Goal: Task Accomplishment & Management: Complete application form

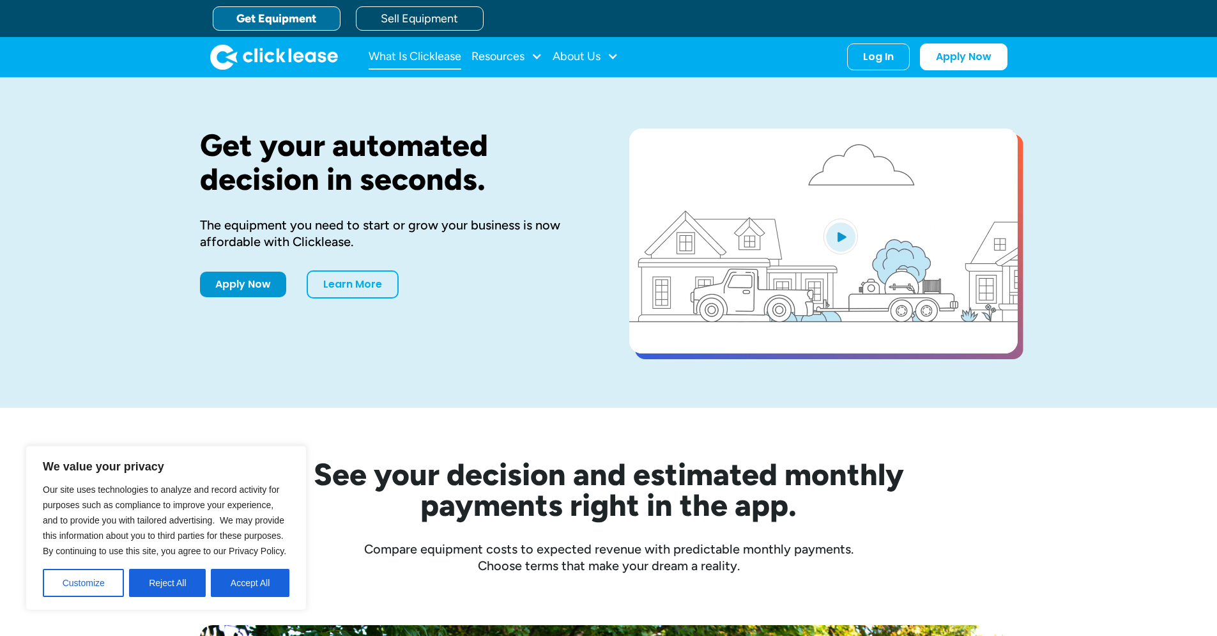
click at [390, 60] on link "What Is Clicklease" at bounding box center [415, 57] width 93 height 26
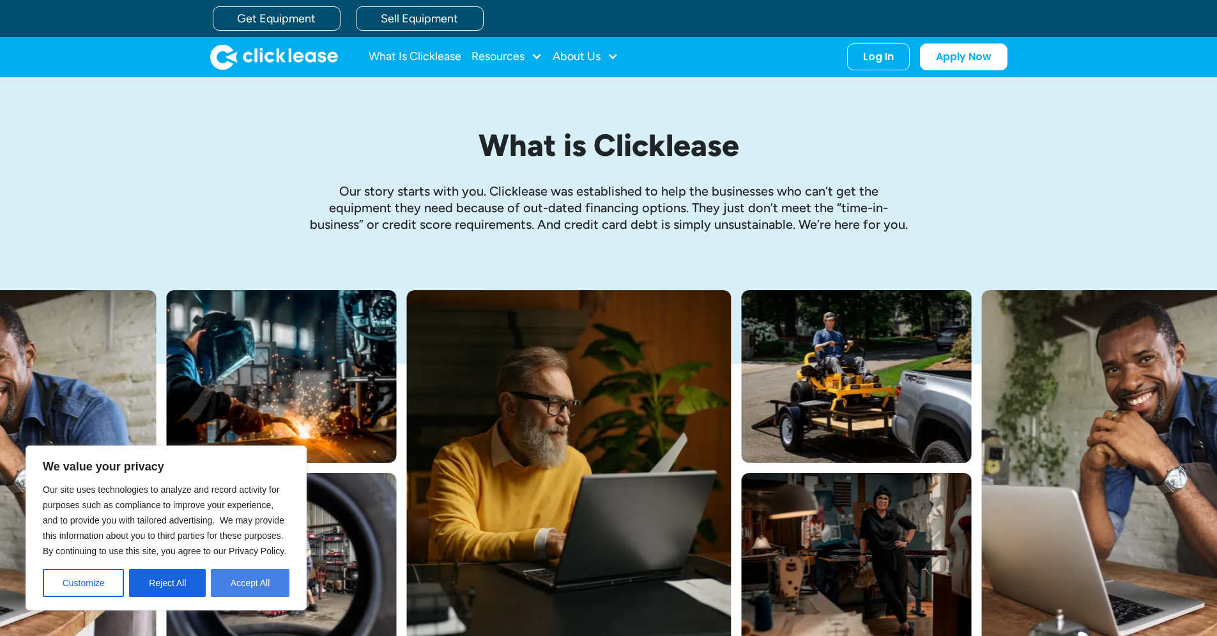
click at [262, 581] on button "Accept All" at bounding box center [250, 583] width 79 height 28
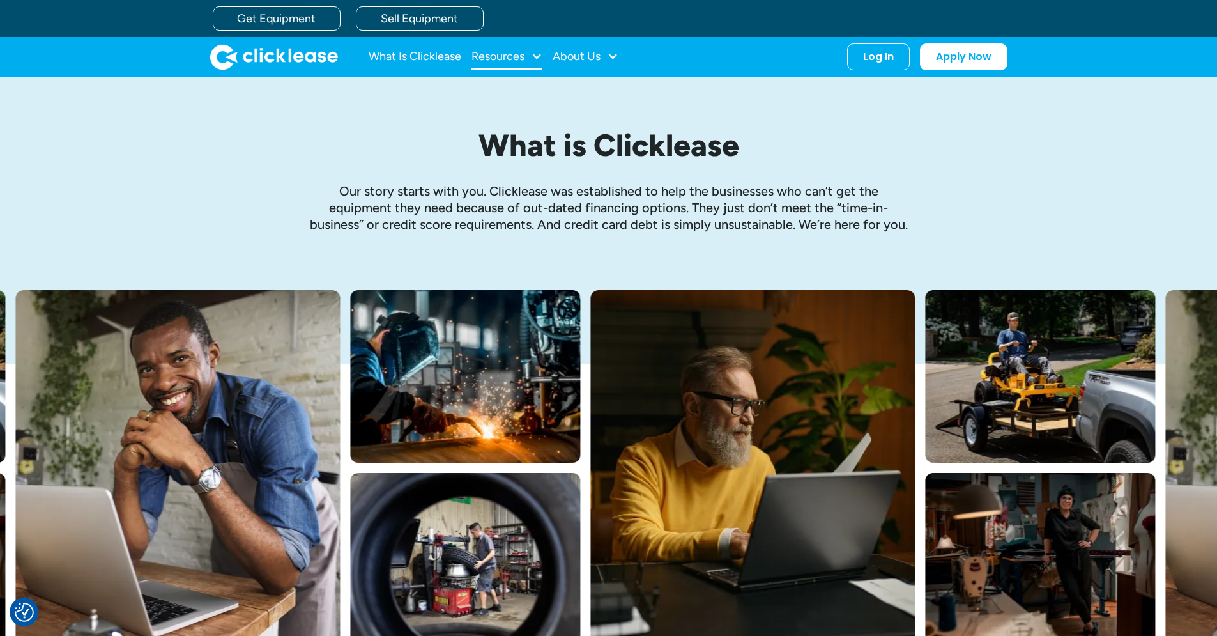
click at [532, 56] on div at bounding box center [537, 56] width 12 height 12
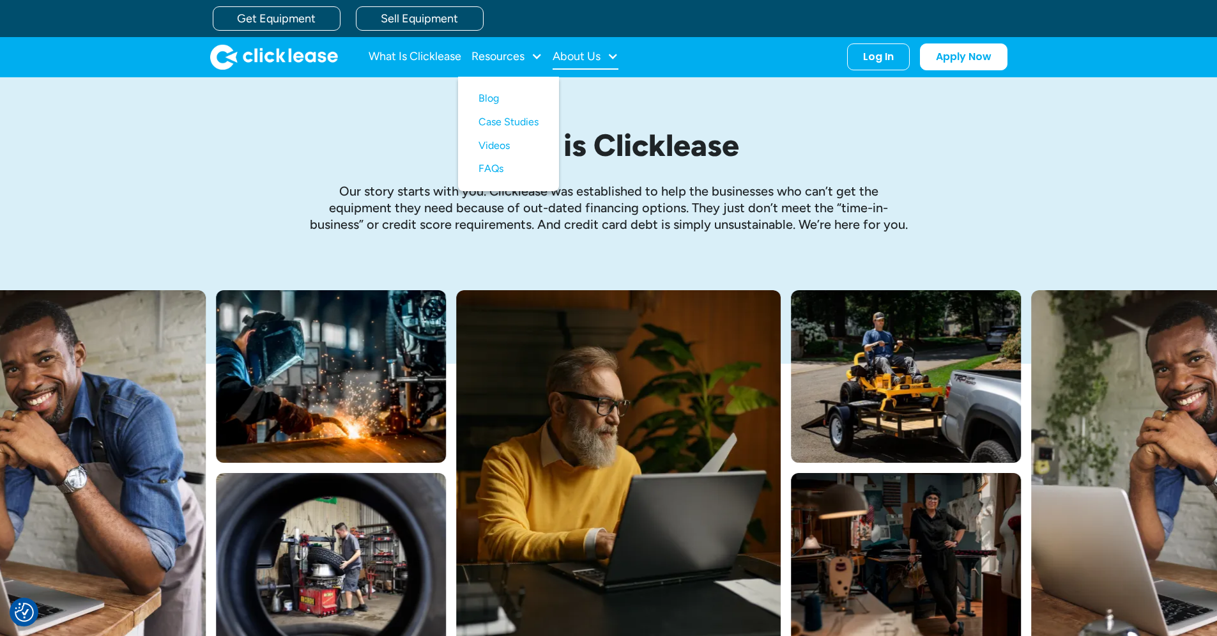
click at [579, 56] on div "About Us" at bounding box center [577, 56] width 48 height 0
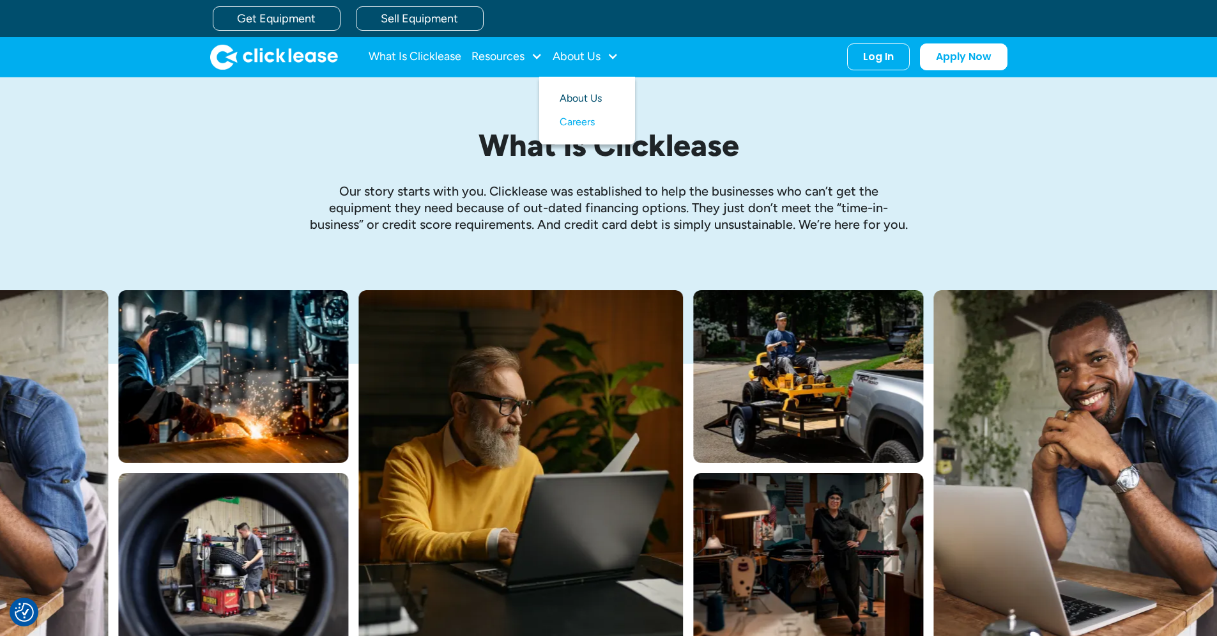
click at [587, 102] on link "About Us" at bounding box center [587, 99] width 55 height 24
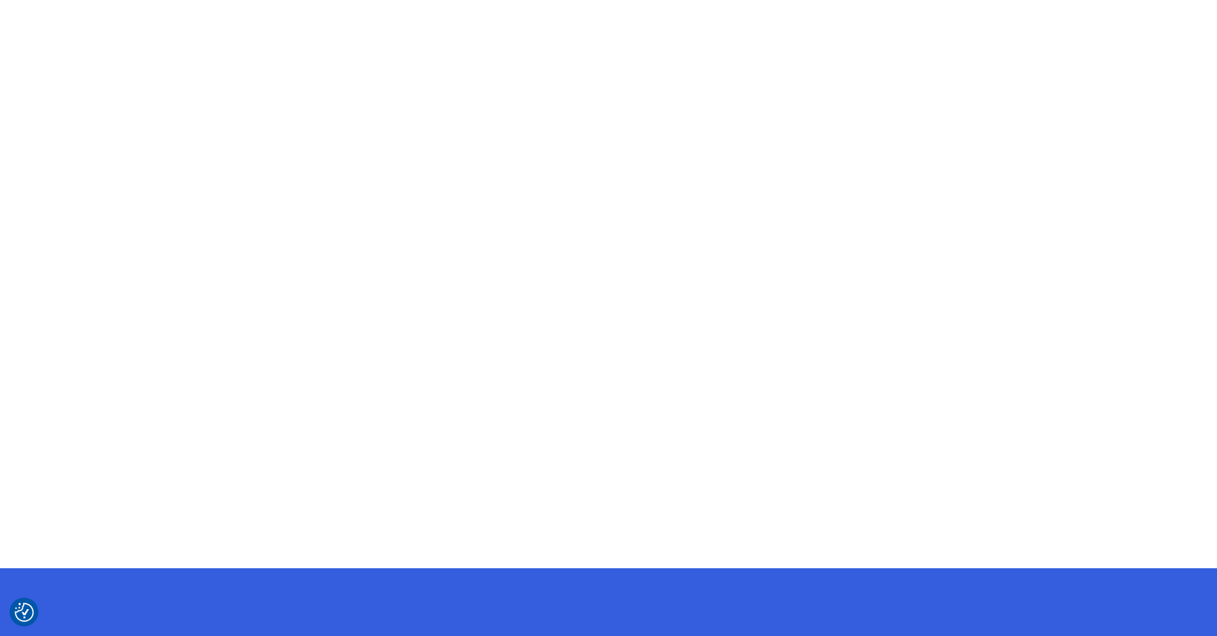
scroll to position [731, 0]
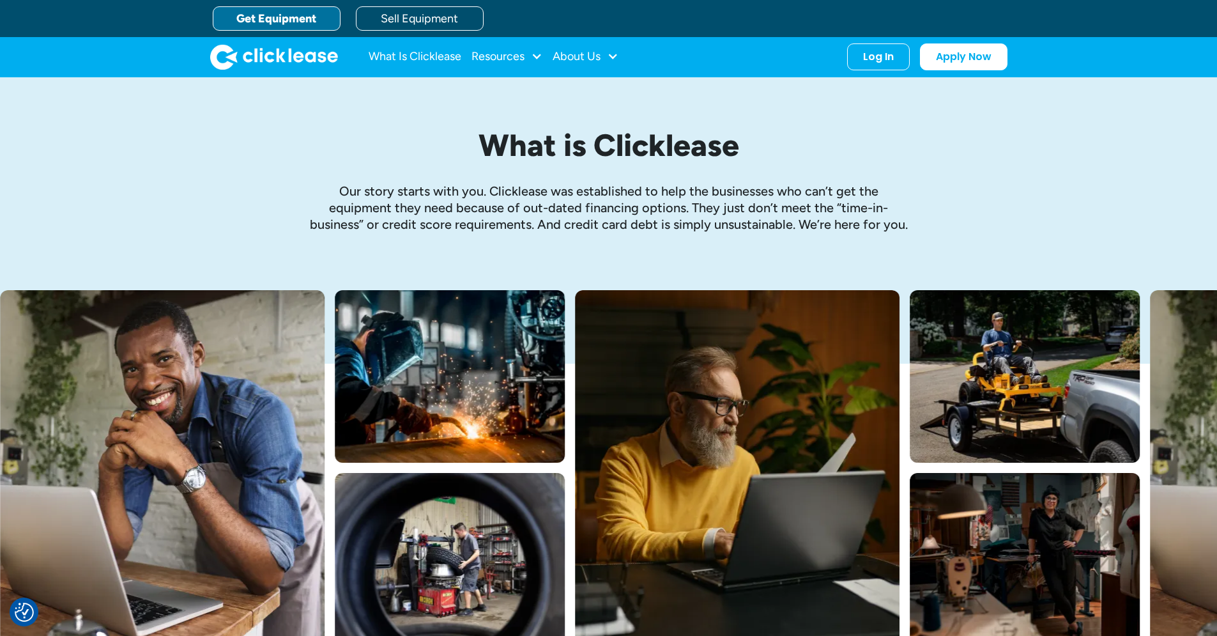
click at [303, 27] on link "Get Equipment" at bounding box center [277, 18] width 128 height 24
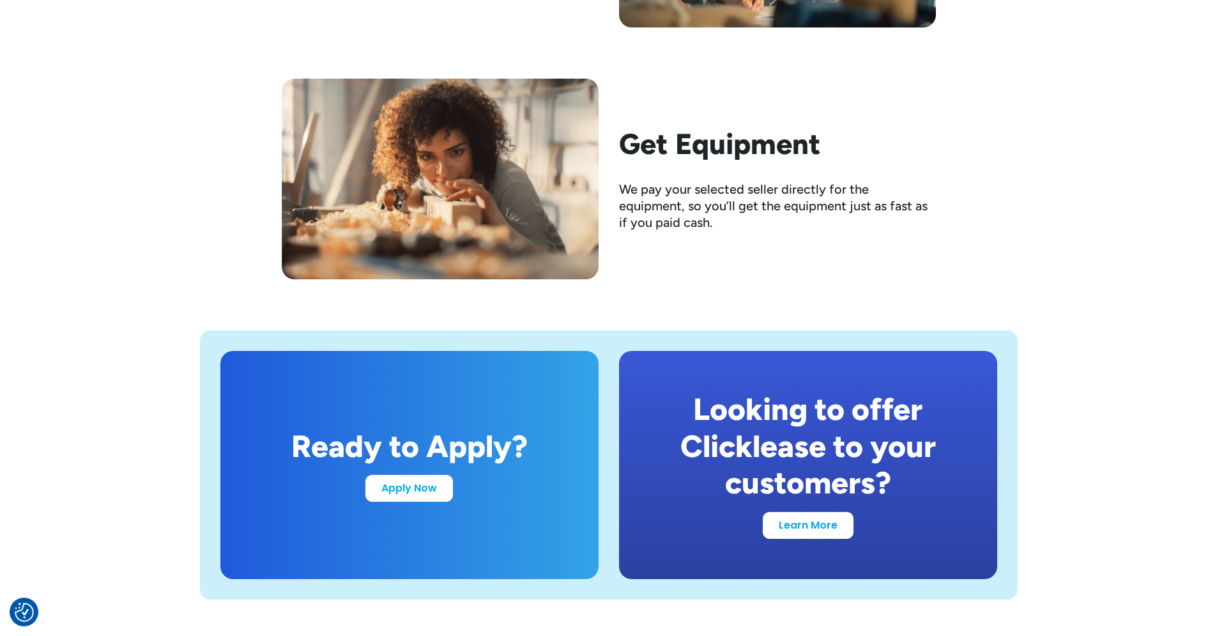
scroll to position [2336, 0]
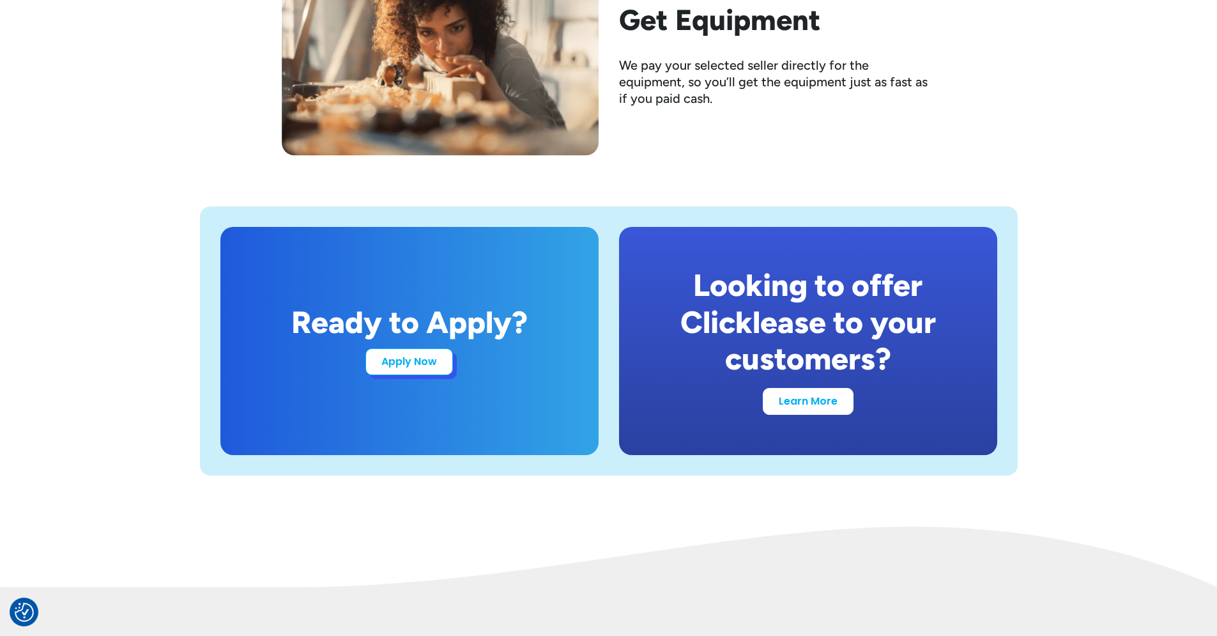
click at [436, 368] on link "Apply Now" at bounding box center [409, 361] width 88 height 27
